Goal: Information Seeking & Learning: Check status

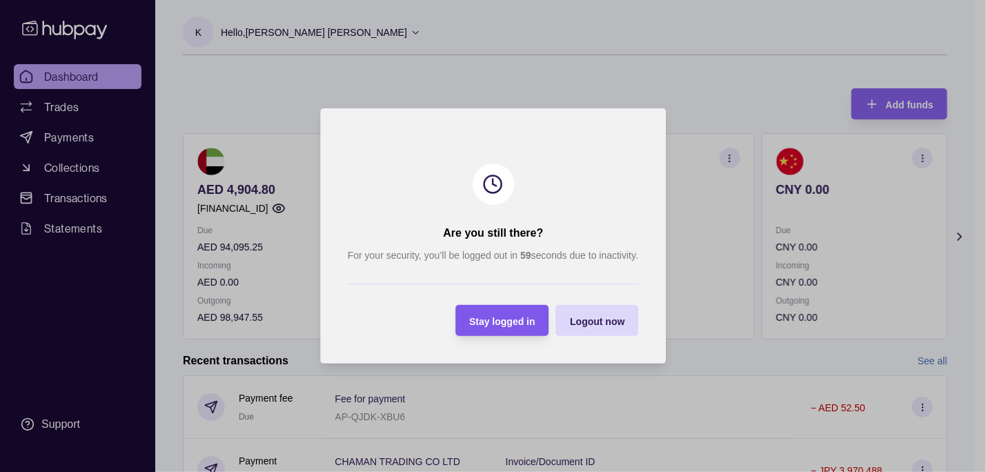
click at [494, 318] on span "Stay logged in" at bounding box center [502, 321] width 66 height 11
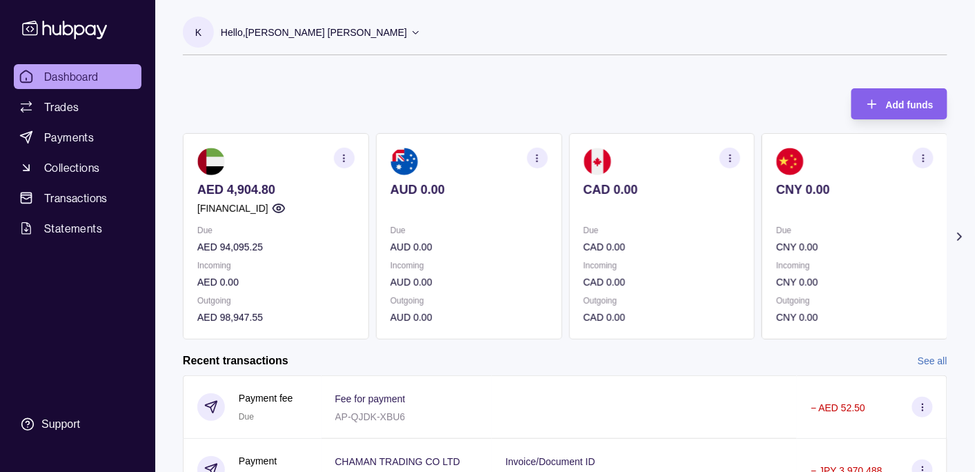
click at [260, 30] on p "Hello, [PERSON_NAME] [PERSON_NAME]" at bounding box center [314, 32] width 186 height 15
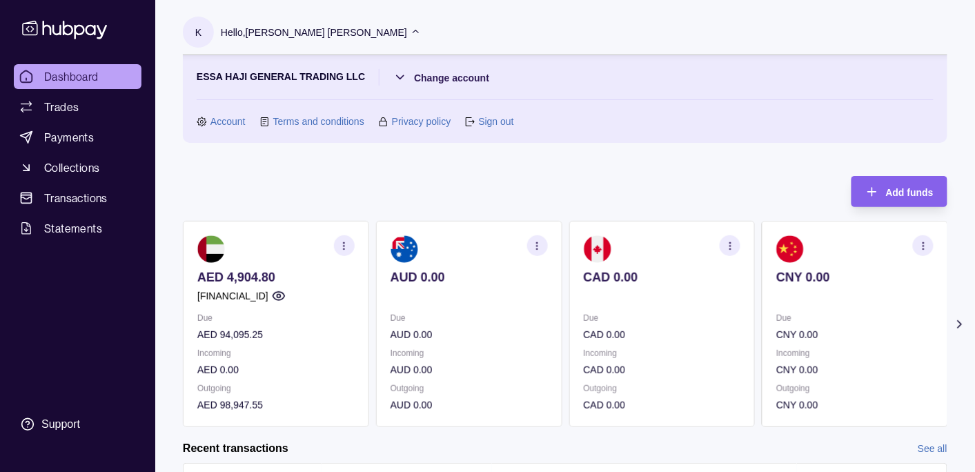
click at [260, 30] on p "Hello, [PERSON_NAME] [PERSON_NAME]" at bounding box center [314, 32] width 186 height 15
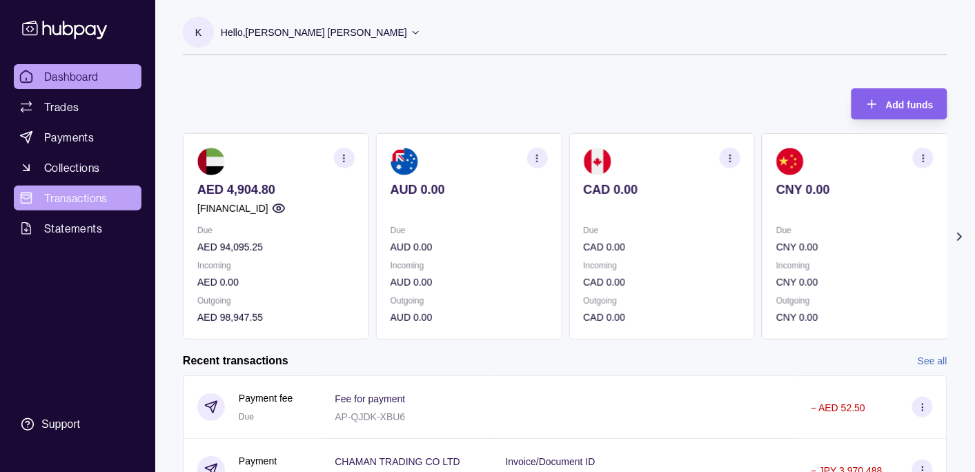
click at [71, 195] on span "Transactions" at bounding box center [75, 198] width 63 height 17
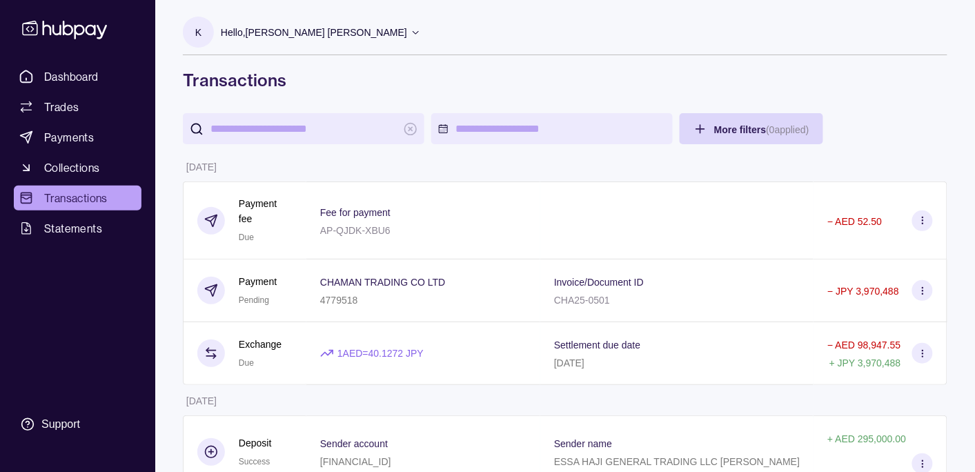
click at [339, 30] on p "Hello, [PERSON_NAME] [PERSON_NAME]" at bounding box center [314, 32] width 186 height 15
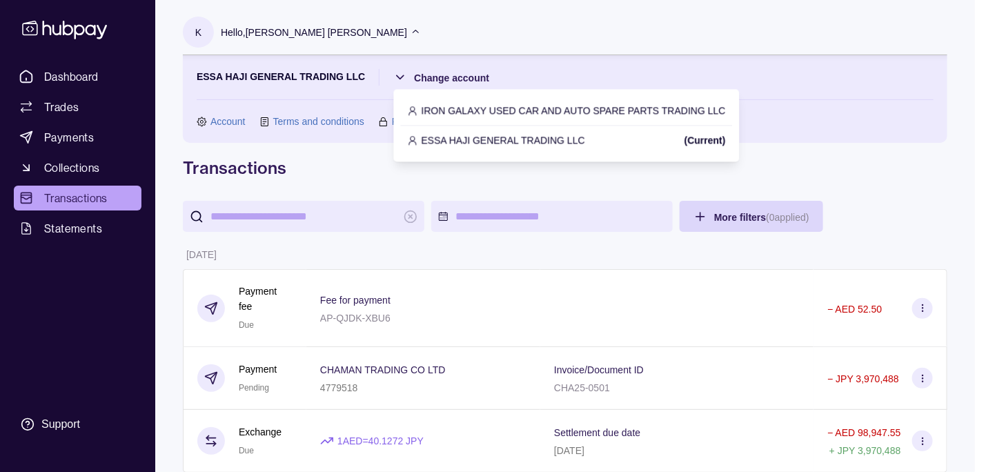
click at [516, 107] on p "IRON GALAXY USED CAR AND AUTO SPARE PARTS TRADING LLC" at bounding box center [574, 110] width 304 height 15
